Goal: Find specific page/section: Find specific page/section

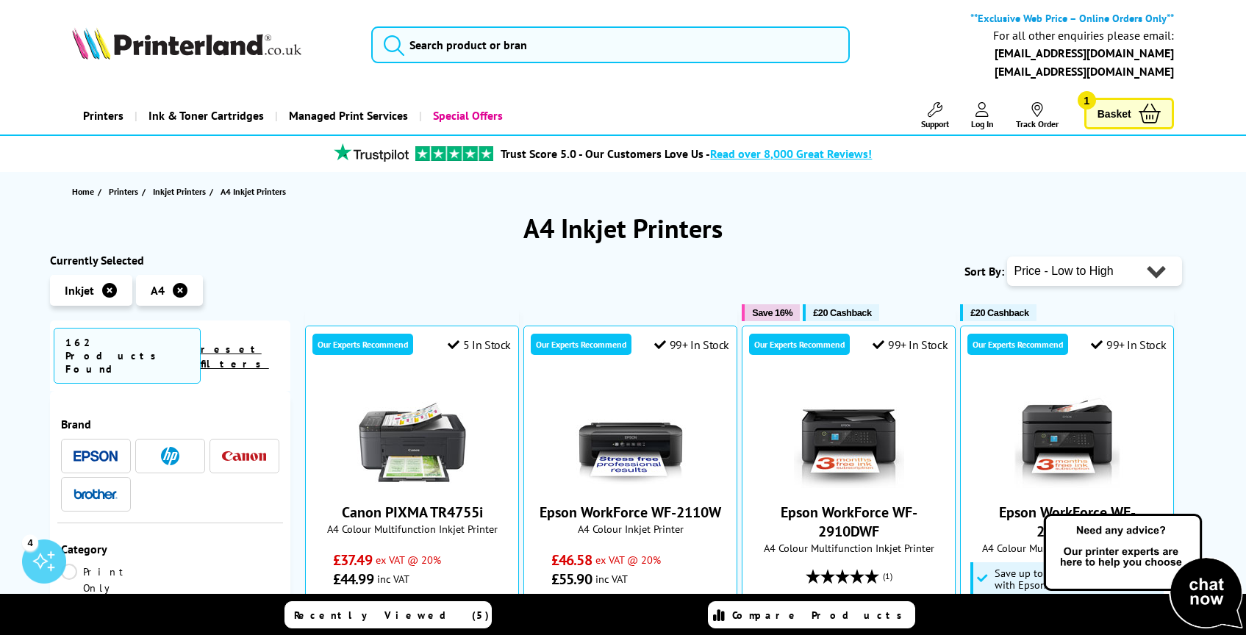
click at [539, 223] on h1 "A4 Inkjet Printers" at bounding box center [623, 228] width 1147 height 35
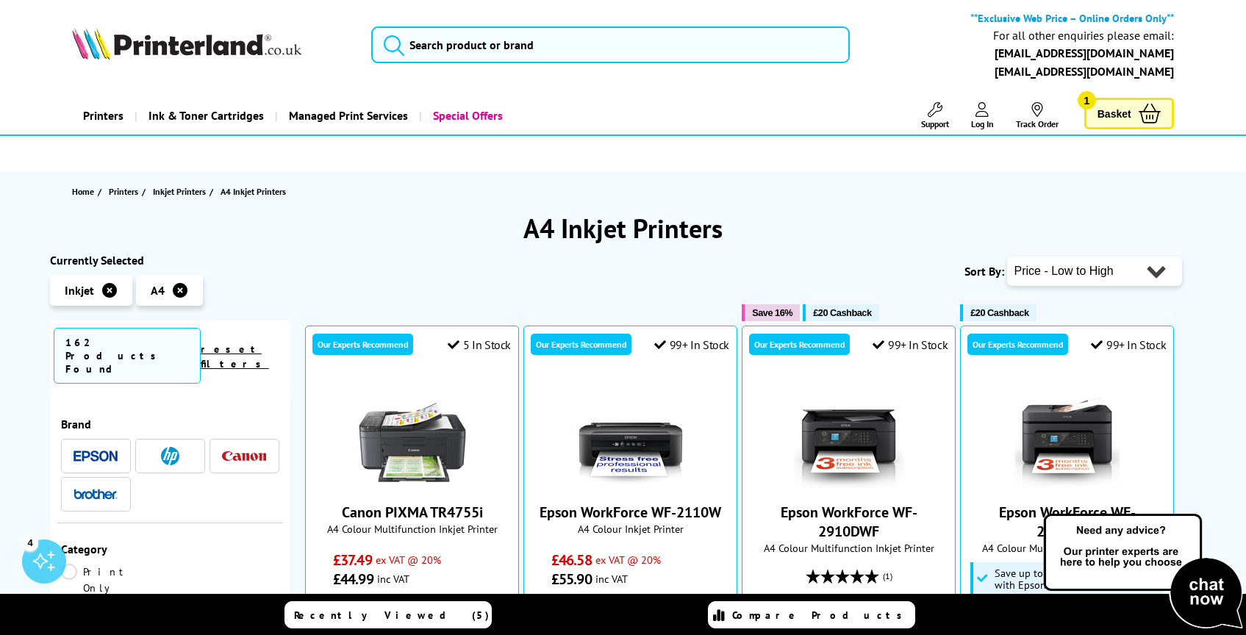
click at [539, 223] on h1 "A4 Inkjet Printers" at bounding box center [623, 228] width 1147 height 35
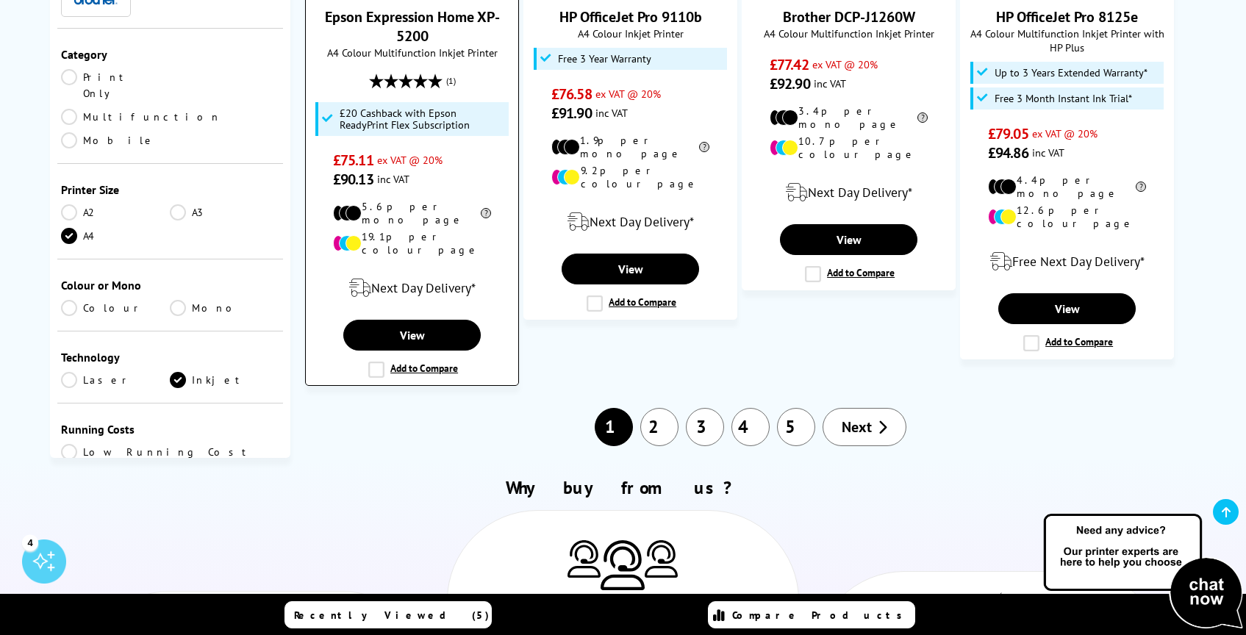
scroll to position [1693, 0]
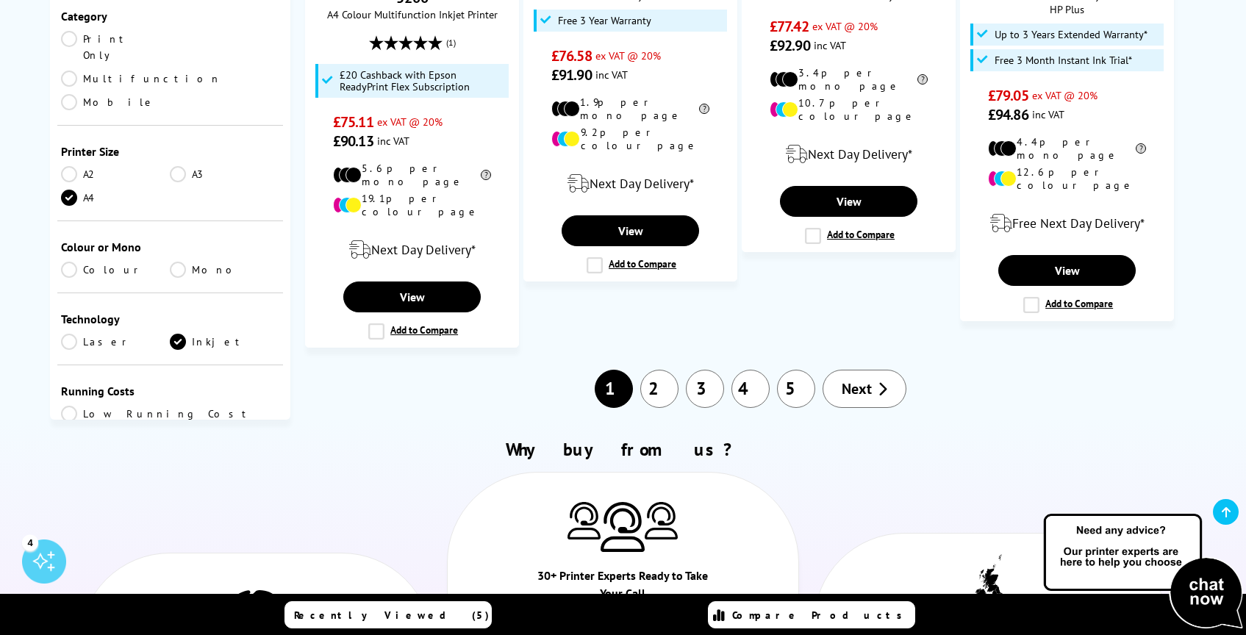
click at [666, 370] on link "2" at bounding box center [659, 389] width 38 height 38
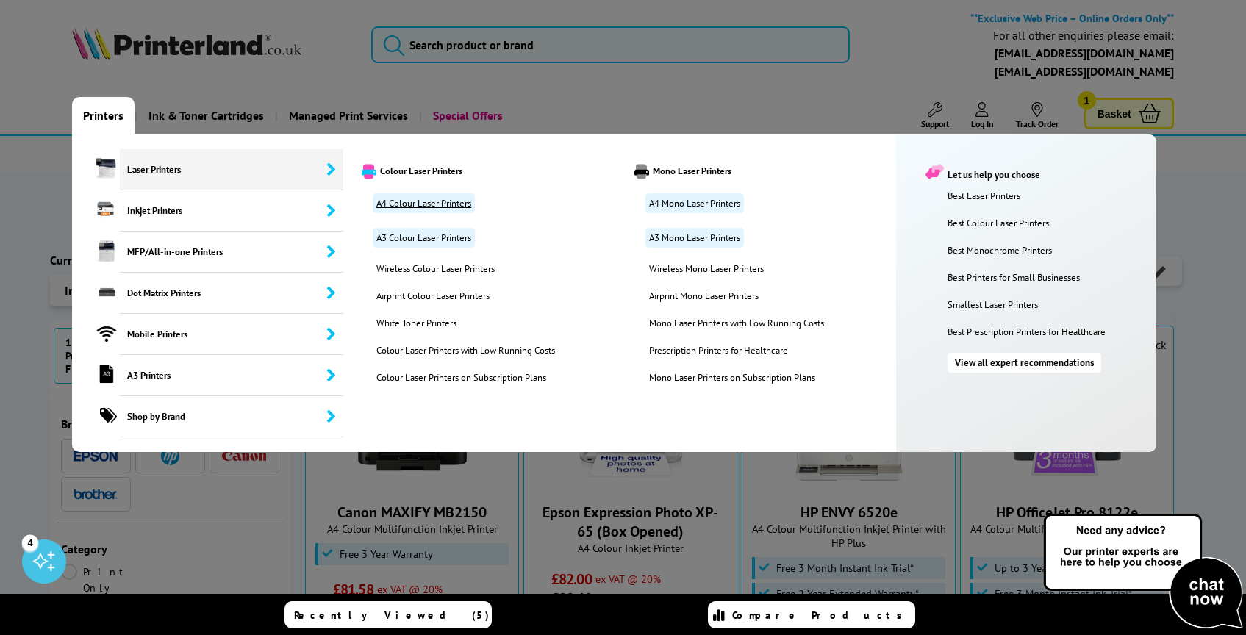
click at [450, 207] on link "A4 Colour Laser Printers" at bounding box center [424, 203] width 102 height 20
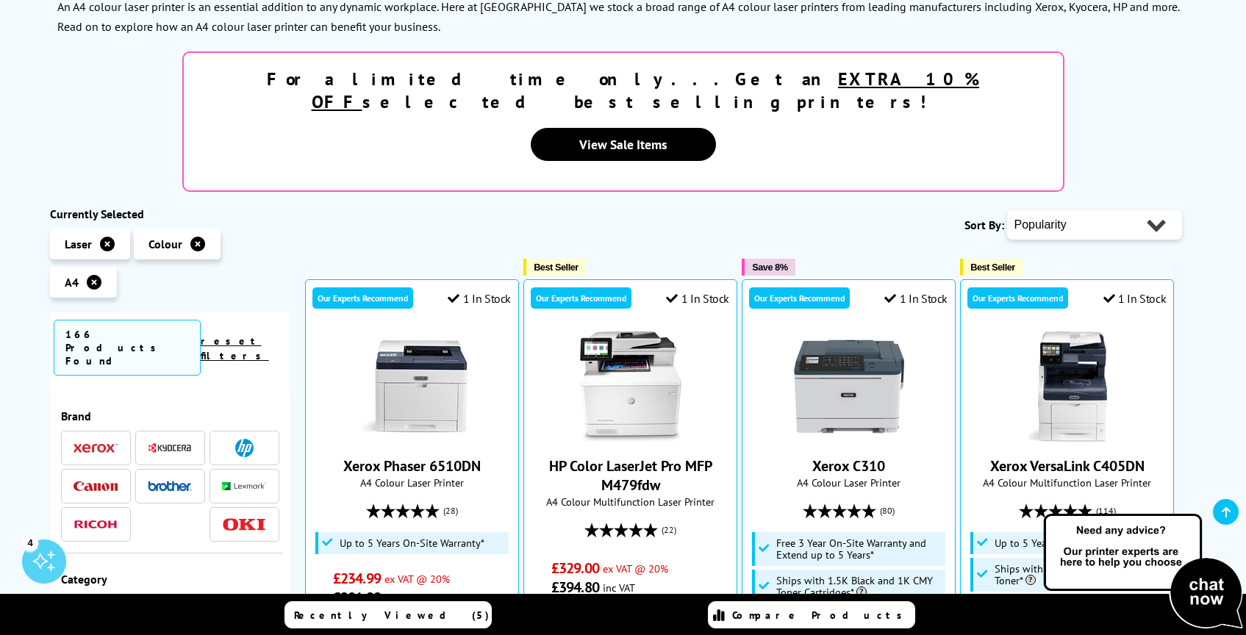
scroll to position [452, 0]
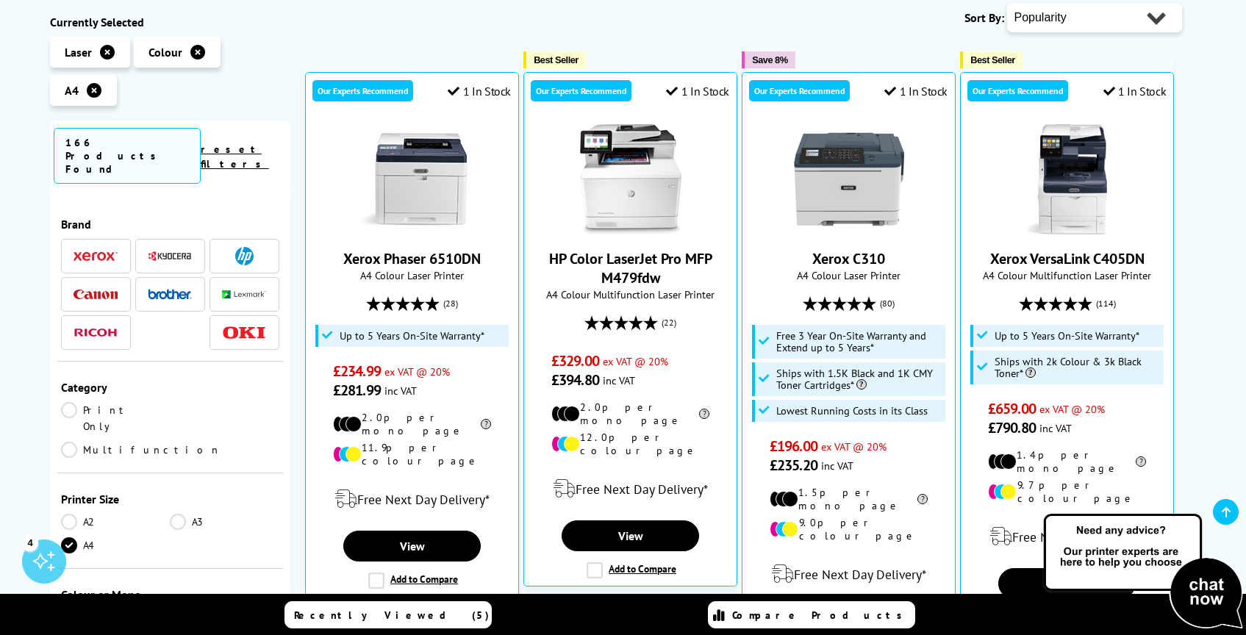
click at [201, 442] on link "Multifunction" at bounding box center [141, 450] width 160 height 16
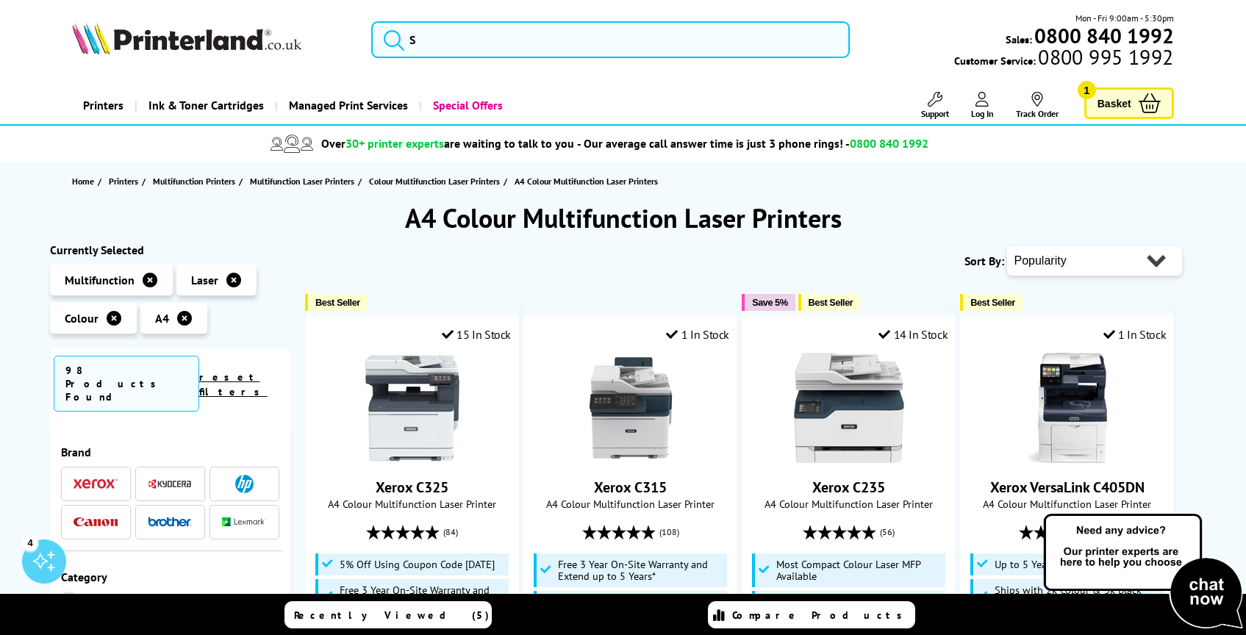
click at [1124, 268] on select "Popularity Rating Price - Low to High Price - High to Low Running Costs - Low t…" at bounding box center [1094, 260] width 175 height 29
select select "Price Ascending"
click at [1007, 246] on select "Popularity Rating Price - Low to High Price - High to Low Running Costs - Low t…" at bounding box center [1094, 260] width 175 height 29
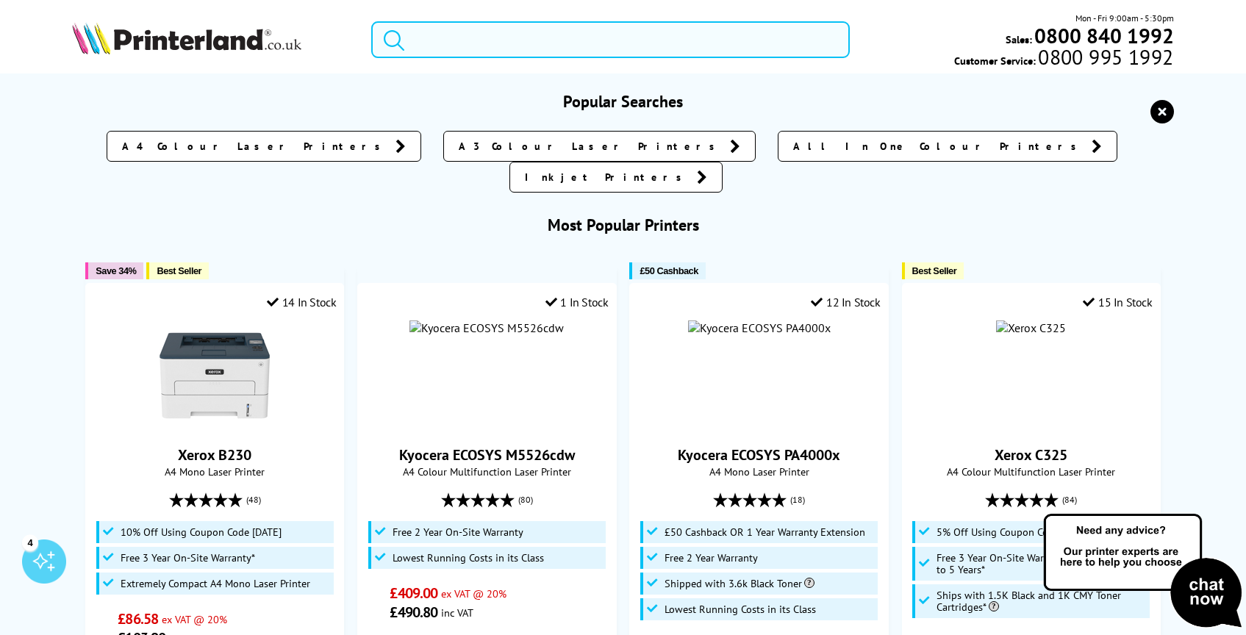
click at [548, 46] on input "search" at bounding box center [610, 39] width 479 height 37
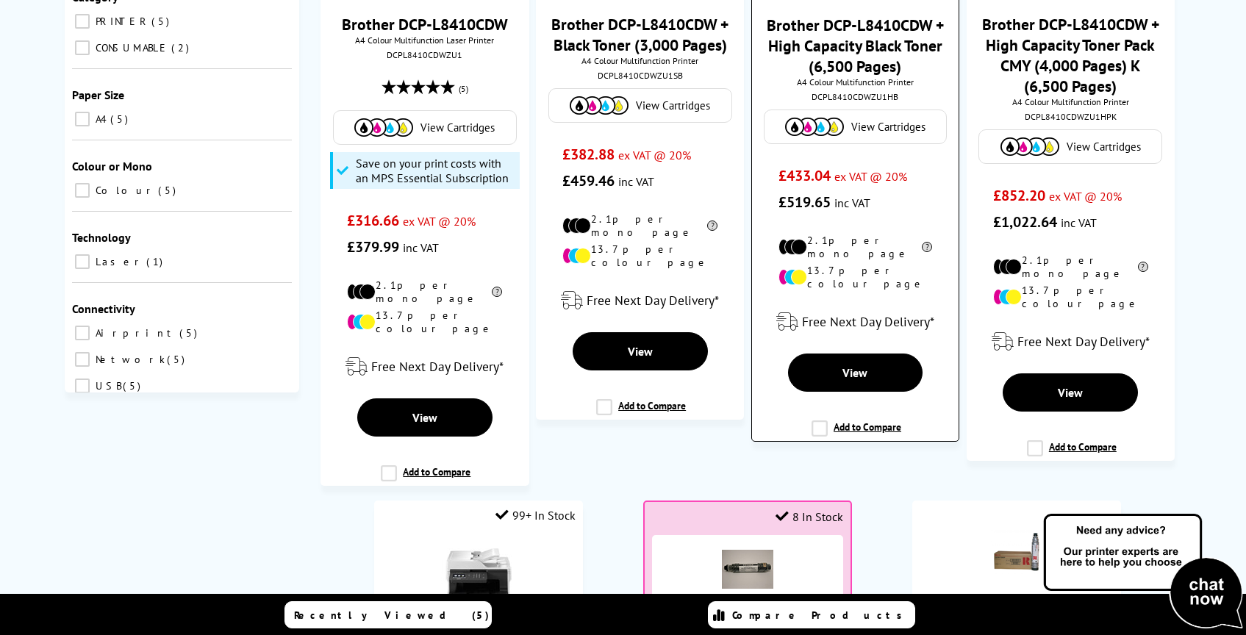
scroll to position [343, 0]
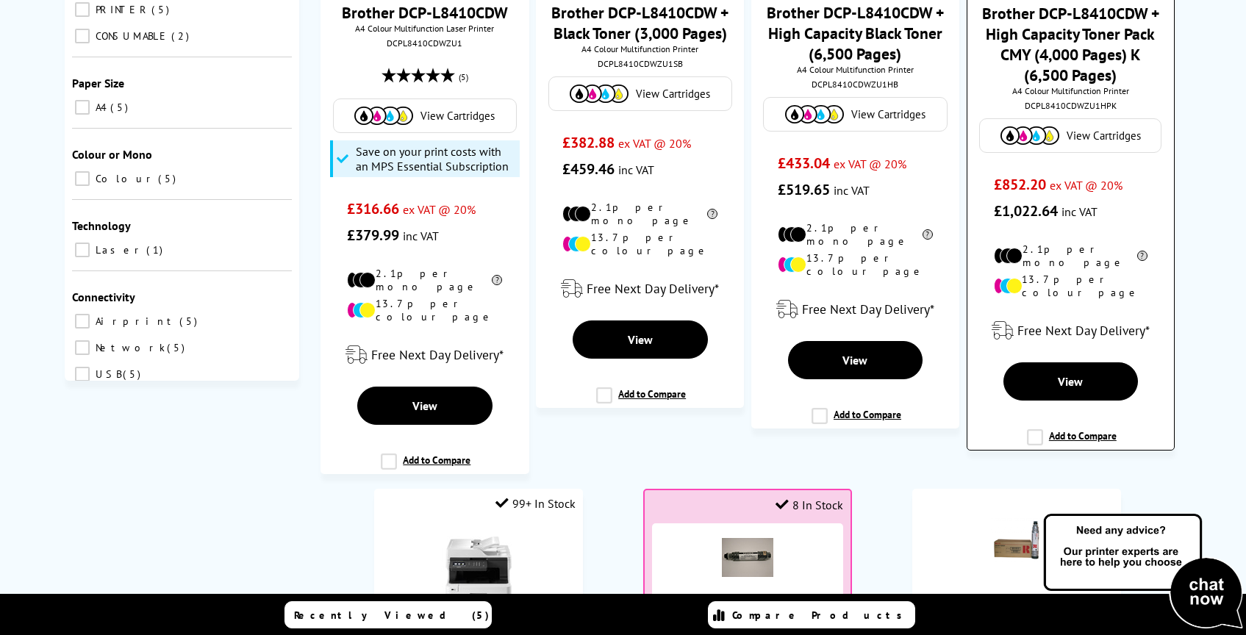
type input "8410"
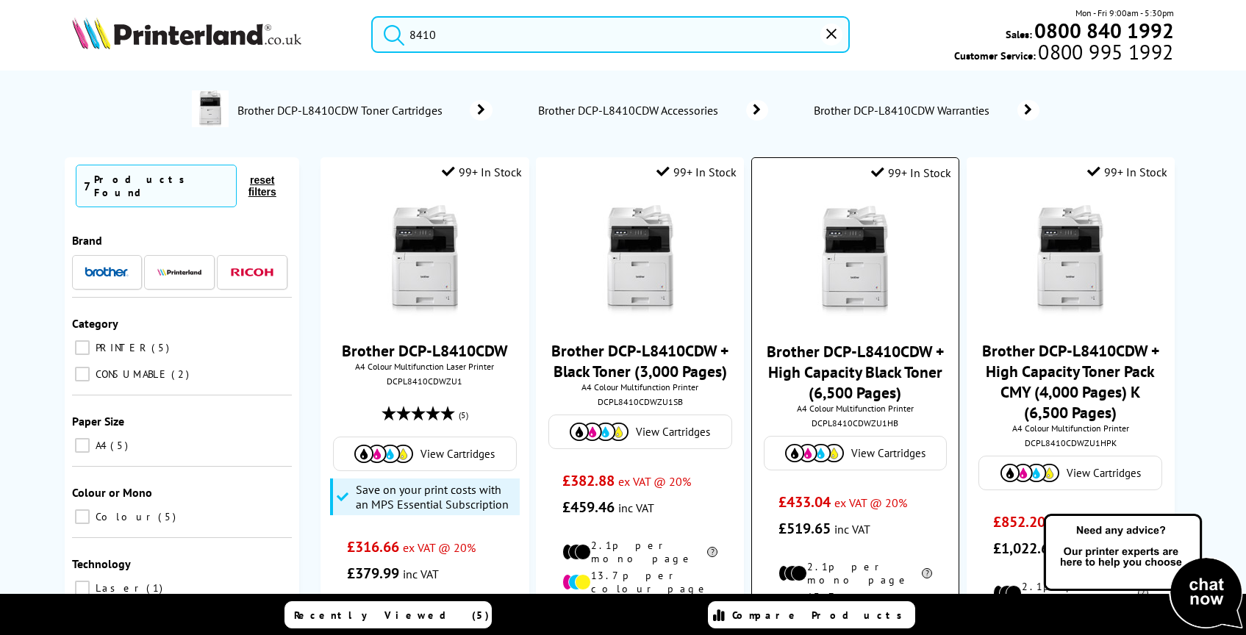
scroll to position [0, 0]
